Goal: Find specific page/section: Find specific page/section

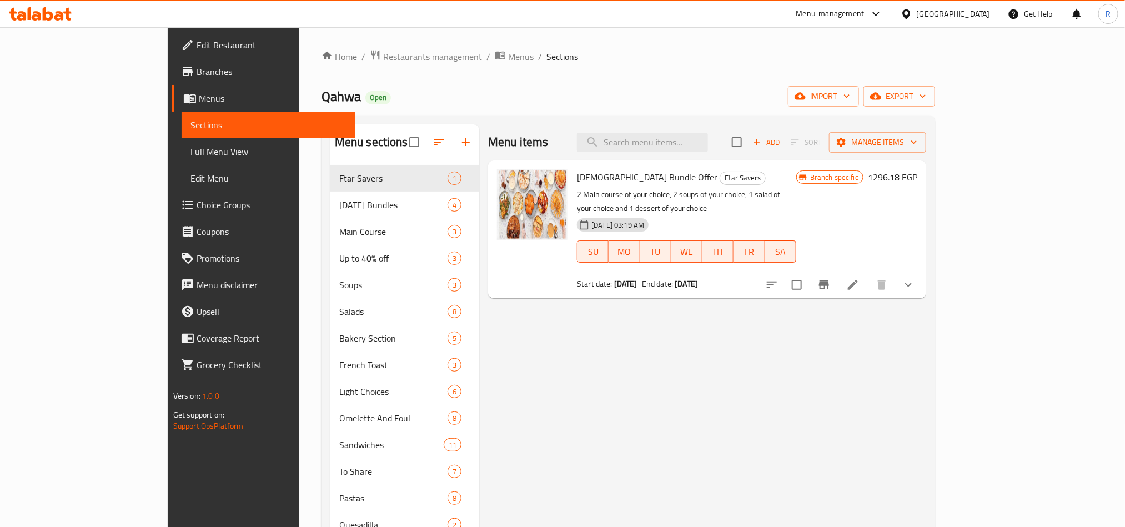
click at [975, 13] on div "[GEOGRAPHIC_DATA]" at bounding box center [953, 14] width 73 height 12
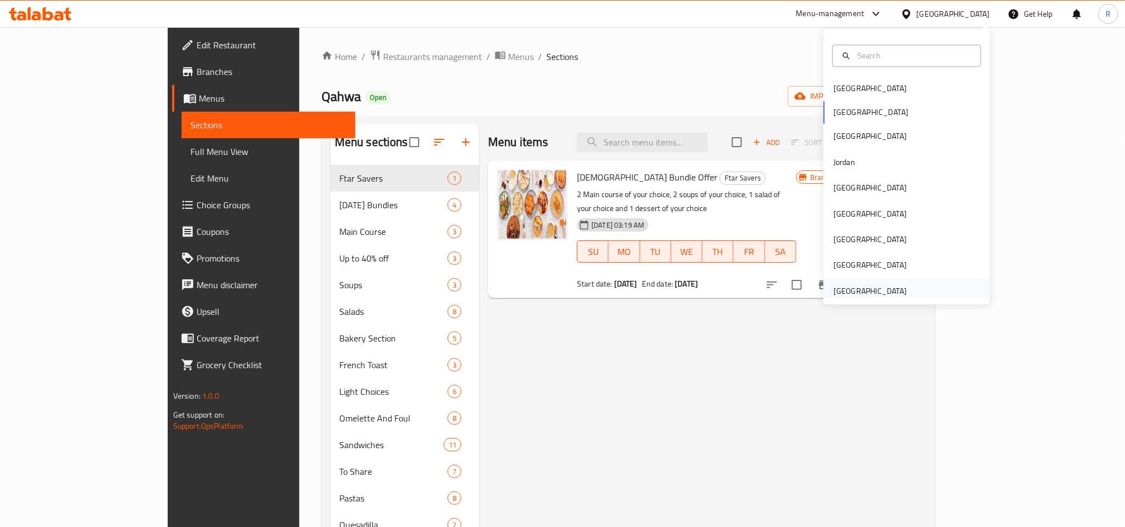
click at [872, 294] on div "United Arab Emirates" at bounding box center [870, 291] width 73 height 12
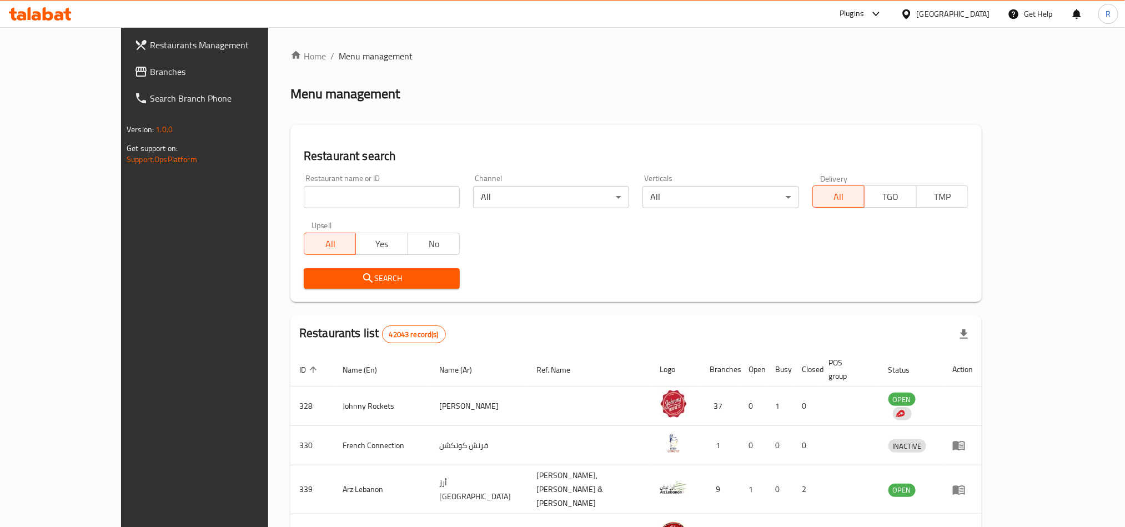
click at [150, 68] on span "Branches" at bounding box center [225, 71] width 150 height 13
